Goal: Transaction & Acquisition: Purchase product/service

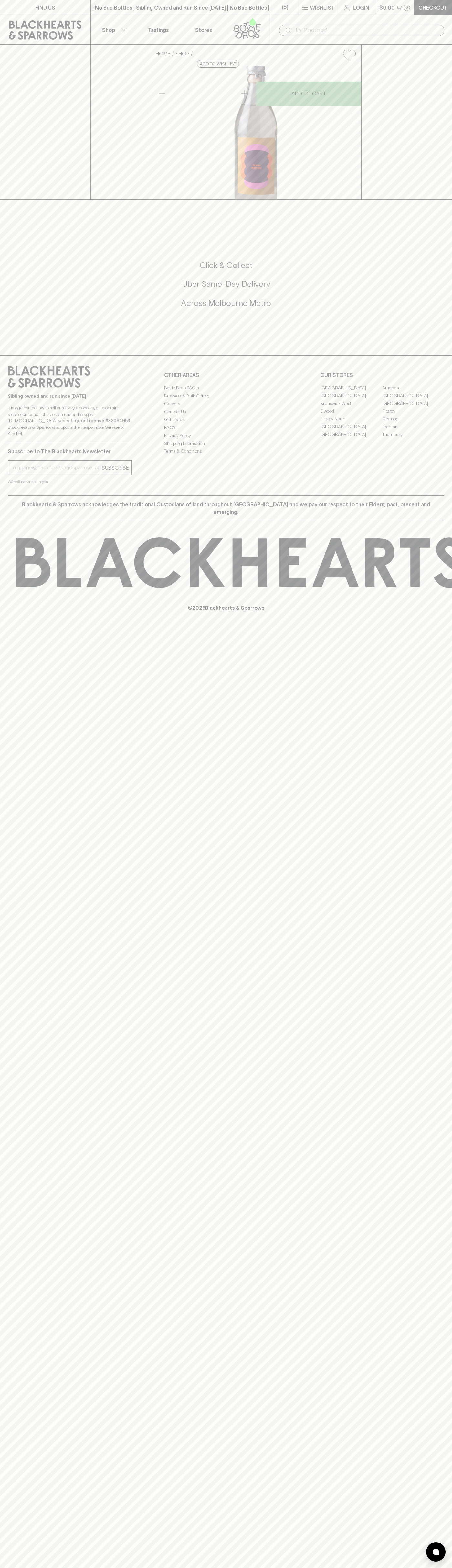
click at [360, 5] on p "Login" at bounding box center [361, 8] width 16 height 8
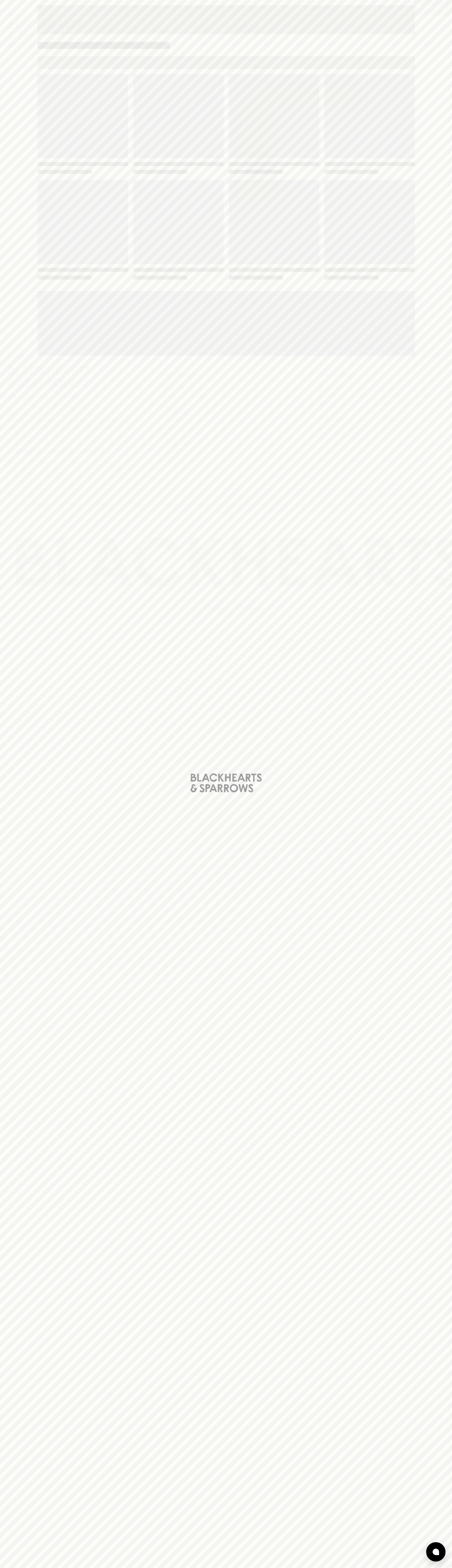
click at [446, 1238] on div "Loading" at bounding box center [226, 784] width 452 height 1568
click at [375, 1568] on html "FIND US | No Bad Bottles | Sibling Owned and Run Since [DATE] | No Bad Bottles …" at bounding box center [226, 784] width 452 height 1568
click at [4, 656] on div "Loading" at bounding box center [226, 784] width 452 height 1568
